Goal: Information Seeking & Learning: Understand process/instructions

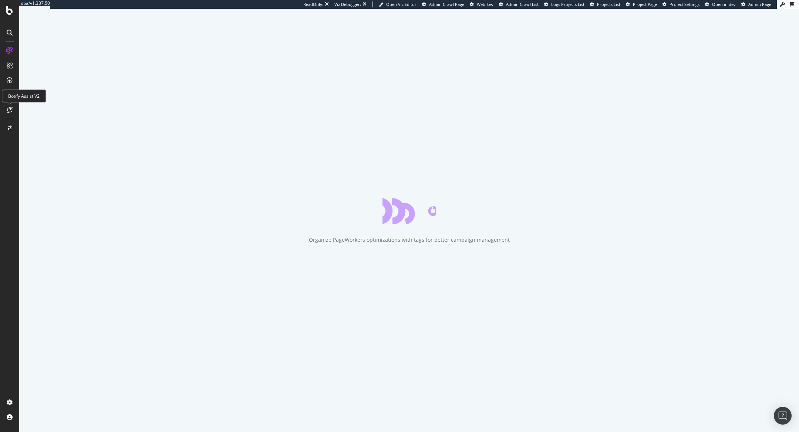
click at [10, 111] on icon at bounding box center [10, 110] width 6 height 6
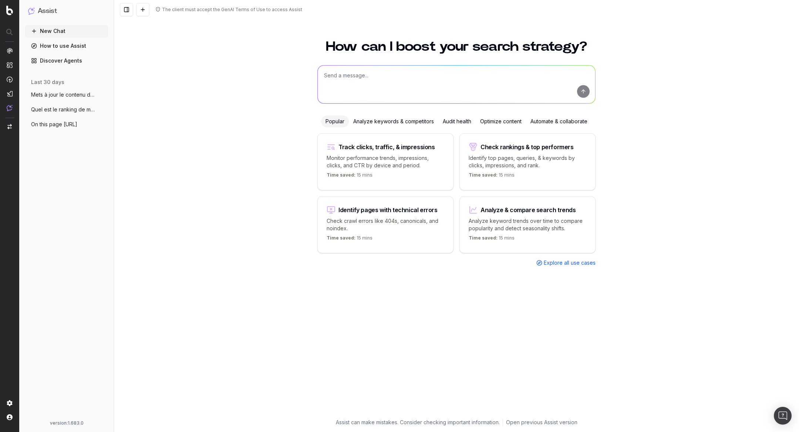
click at [56, 46] on link "How to use Assist" at bounding box center [66, 46] width 83 height 12
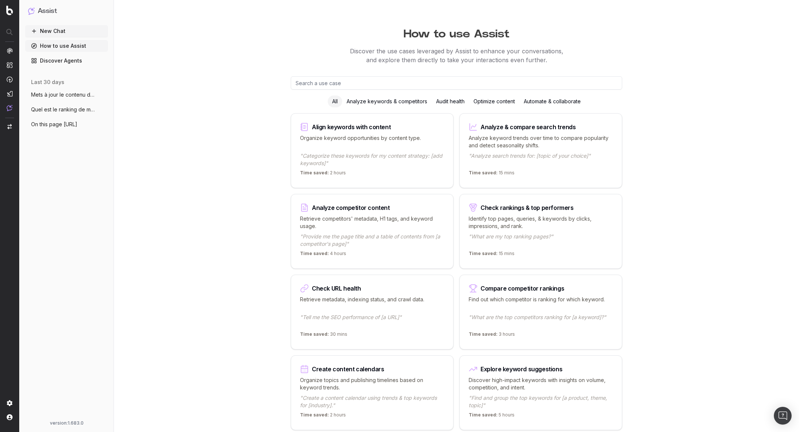
click at [79, 87] on div "last 30 days Mets à jour le contenu de cette page (te More Quel est le ranking …" at bounding box center [66, 107] width 83 height 64
click at [79, 96] on span "Mets à jour le contenu de cette page (te" at bounding box center [63, 94] width 65 height 7
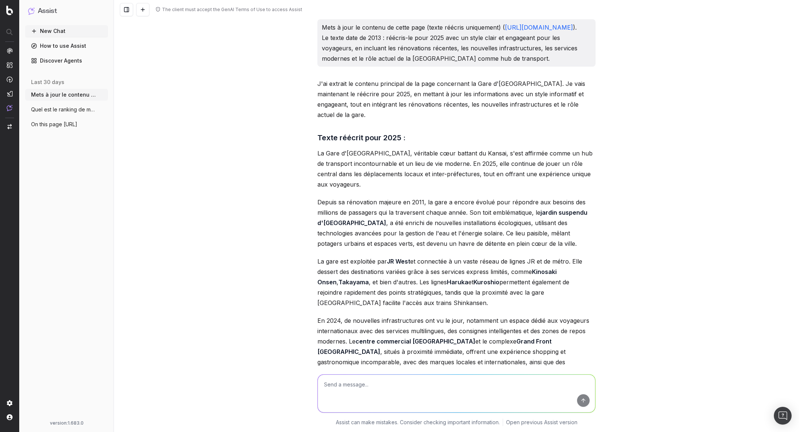
click at [505, 31] on link "https://www.japan-experience.com/fr/a-la-decouverte-du-japon/osaka/parcs-et-jar…" at bounding box center [539, 27] width 68 height 7
